Goal: Find specific page/section: Find specific page/section

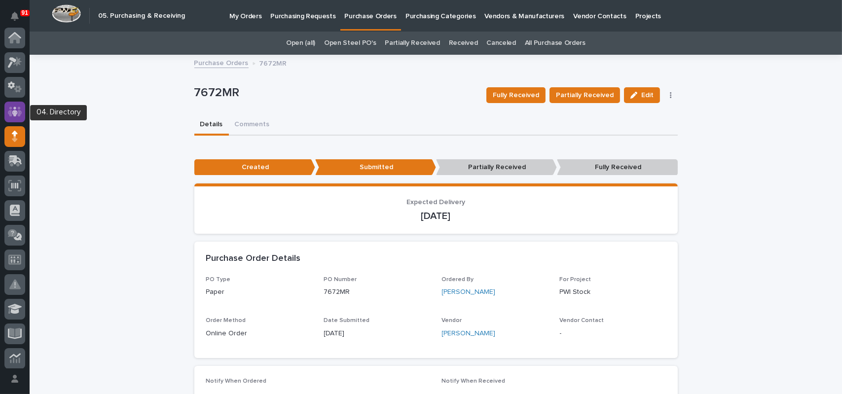
click at [18, 107] on icon at bounding box center [15, 111] width 14 height 10
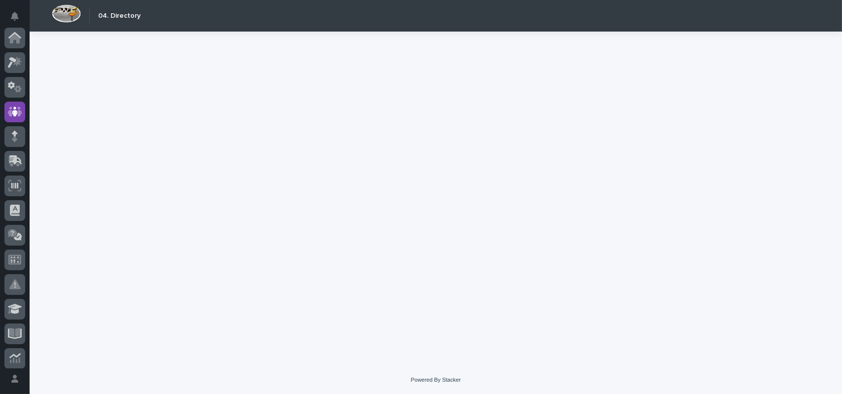
scroll to position [74, 0]
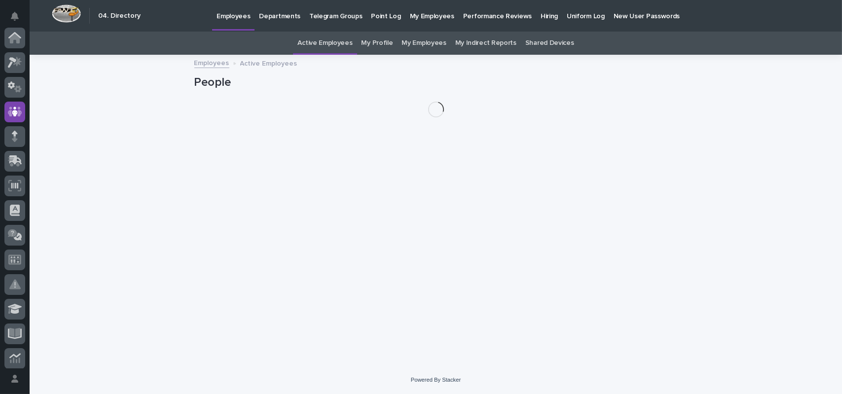
scroll to position [74, 0]
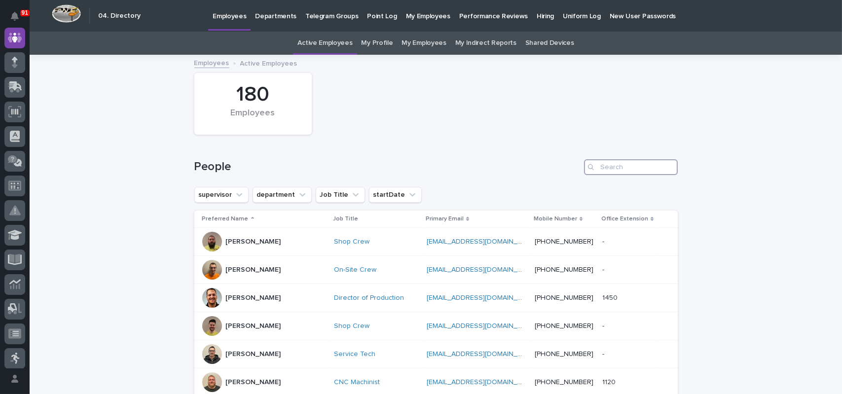
click at [635, 167] on input "Search" at bounding box center [631, 167] width 94 height 16
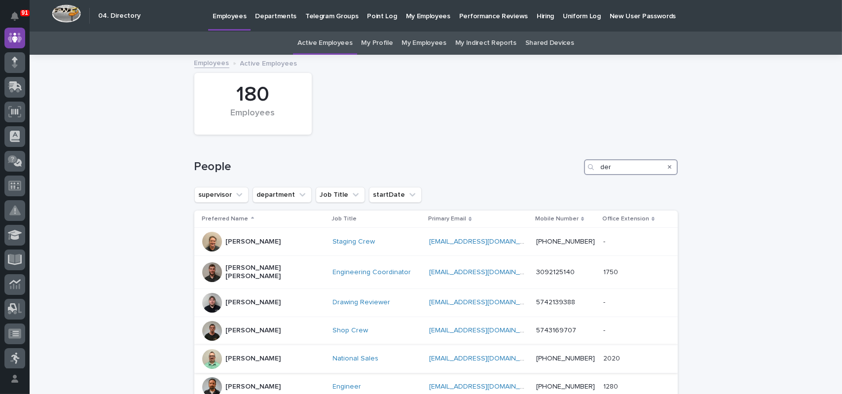
type input "der"
click at [211, 352] on div at bounding box center [212, 359] width 20 height 20
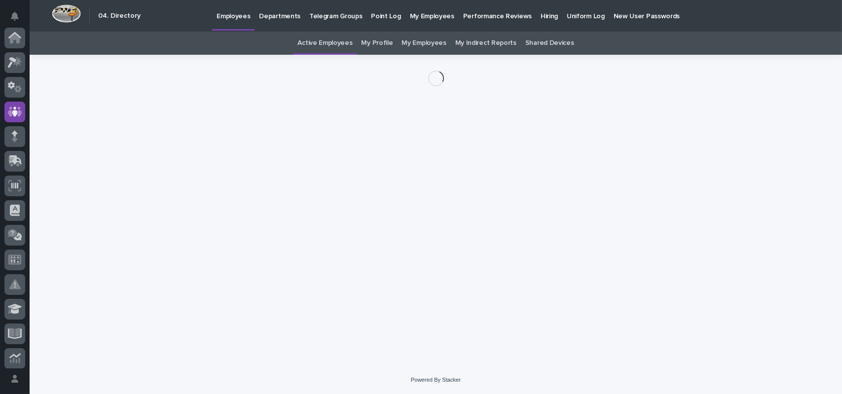
scroll to position [74, 0]
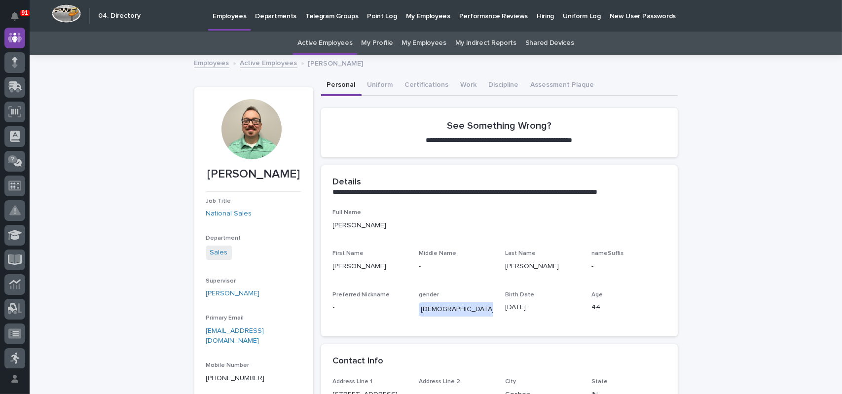
click at [248, 118] on div at bounding box center [251, 129] width 60 height 60
